Goal: Task Accomplishment & Management: Manage account settings

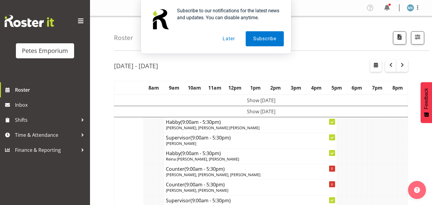
click at [227, 39] on button "Later" at bounding box center [228, 38] width 27 height 15
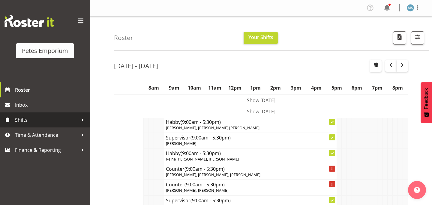
click at [28, 120] on span "Shifts" at bounding box center [46, 119] width 63 height 9
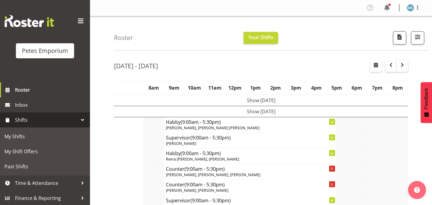
click at [26, 119] on span "Shifts" at bounding box center [46, 119] width 63 height 9
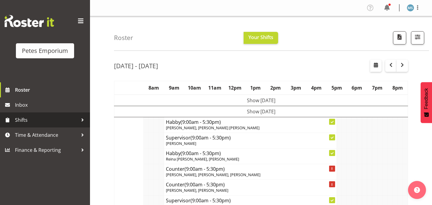
click at [26, 119] on span "Shifts" at bounding box center [46, 119] width 63 height 9
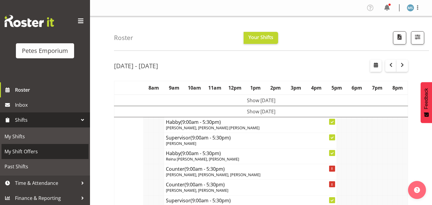
click at [26, 151] on span "My Shift Offers" at bounding box center [45, 151] width 81 height 9
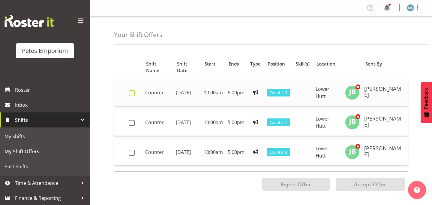
click at [131, 92] on span at bounding box center [132, 93] width 6 height 6
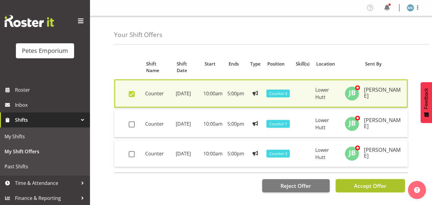
click at [350, 184] on button "Accept Offer" at bounding box center [370, 185] width 69 height 13
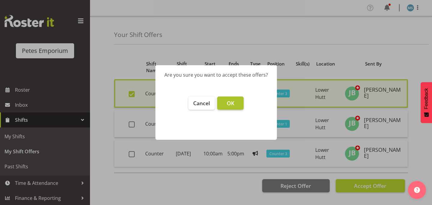
click at [231, 104] on span "OK" at bounding box center [231, 102] width 8 height 7
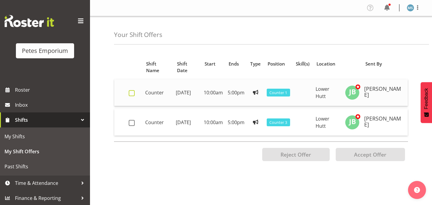
click at [132, 94] on span at bounding box center [132, 93] width 6 height 6
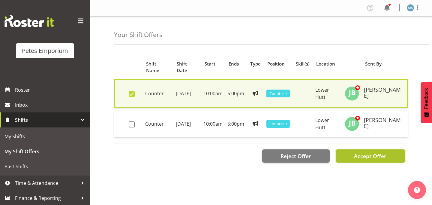
click at [364, 157] on span "Accept Offer" at bounding box center [370, 155] width 32 height 7
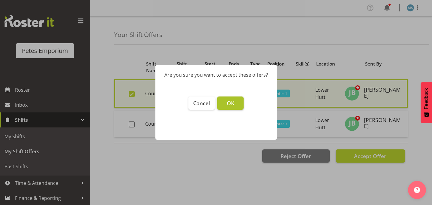
click at [231, 103] on span "OK" at bounding box center [231, 102] width 8 height 7
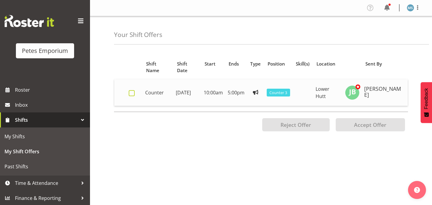
click at [134, 93] on span at bounding box center [132, 93] width 6 height 6
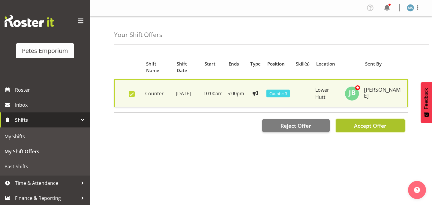
click at [365, 126] on span "Accept Offer" at bounding box center [370, 125] width 32 height 7
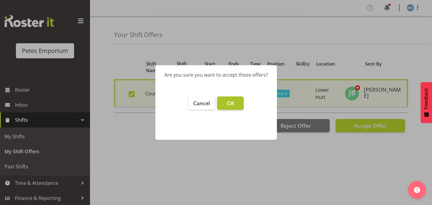
click at [235, 103] on button "OK" at bounding box center [230, 102] width 26 height 13
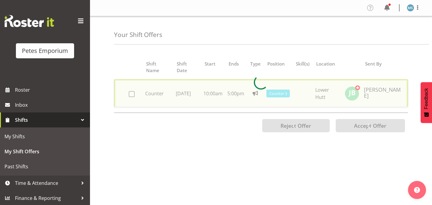
checkbox input "false"
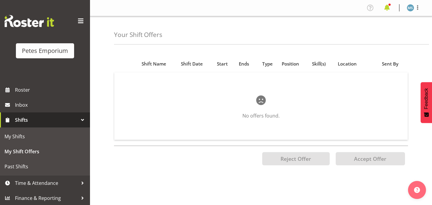
click at [387, 8] on span at bounding box center [388, 8] width 10 height 10
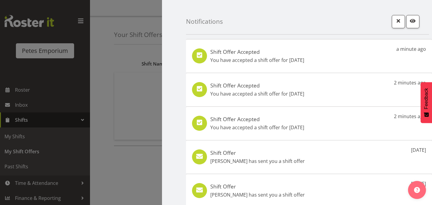
click at [105, 147] on div at bounding box center [216, 102] width 432 height 205
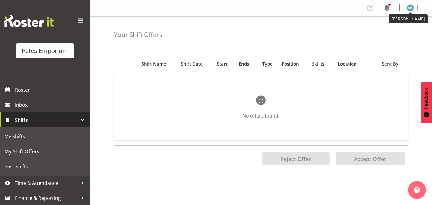
click at [411, 9] on img at bounding box center [410, 7] width 7 height 7
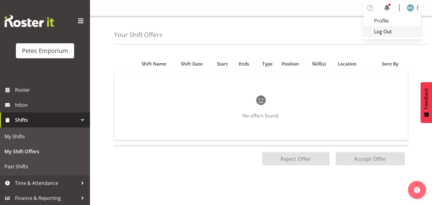
click at [387, 30] on link "Log Out" at bounding box center [393, 31] width 58 height 11
